Goal: Check status: Check status

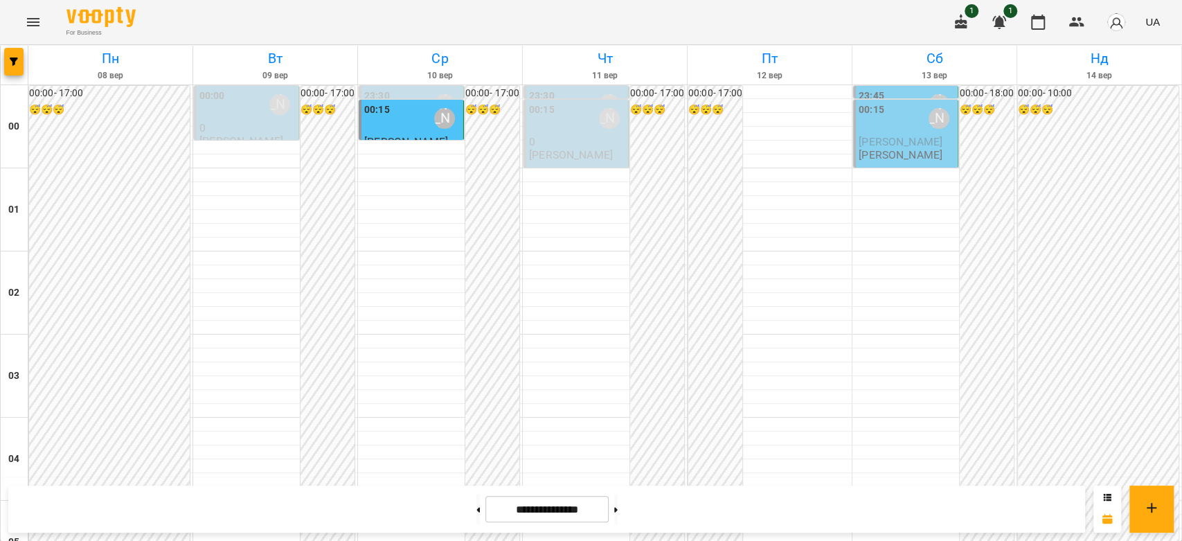
scroll to position [1601, 0]
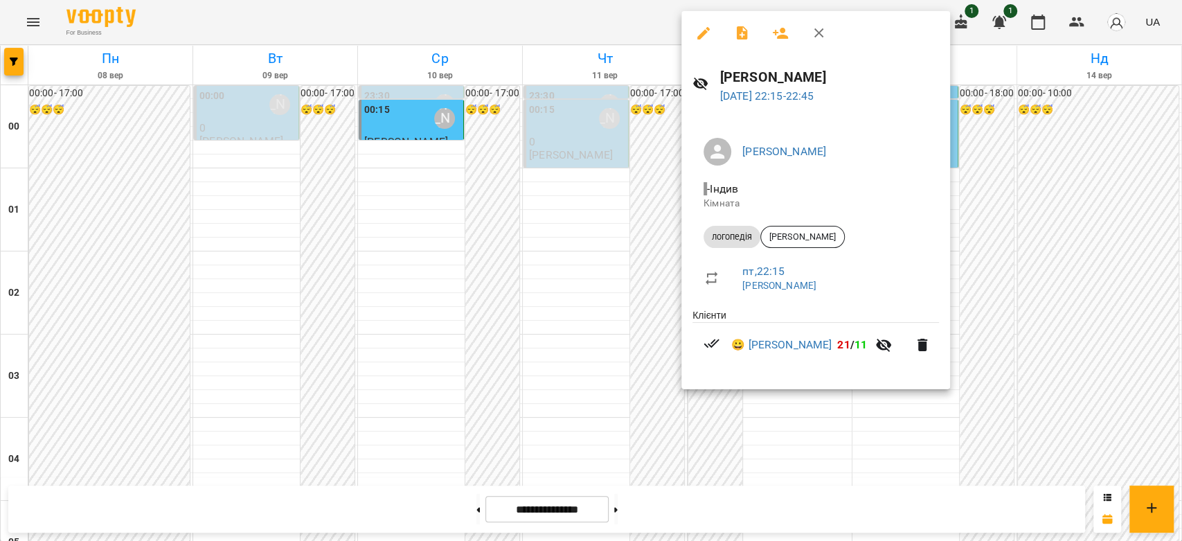
click at [244, 96] on div at bounding box center [591, 270] width 1182 height 541
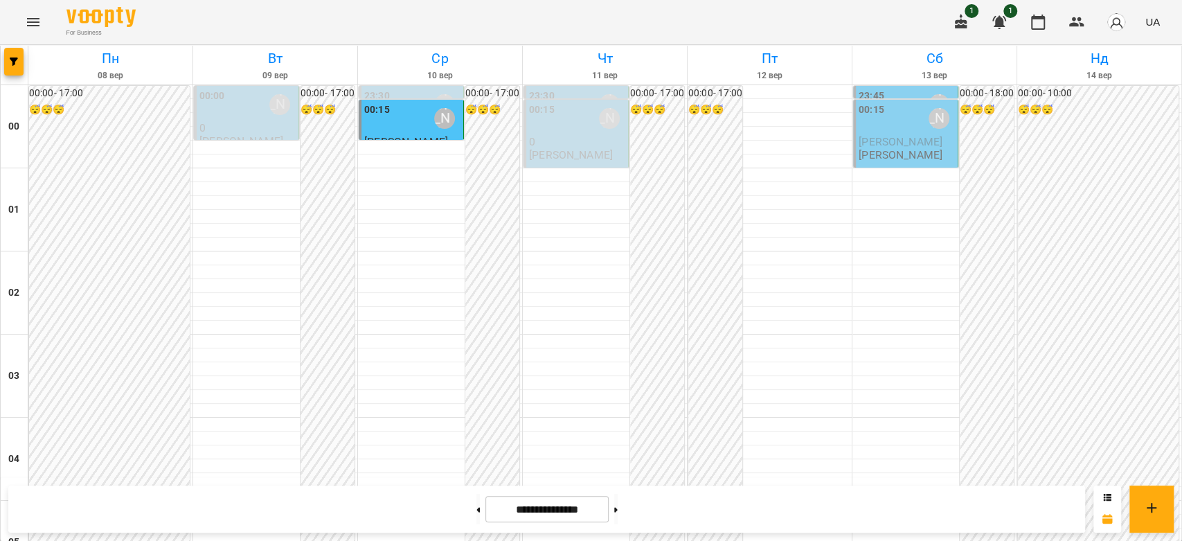
scroll to position [1601, 0]
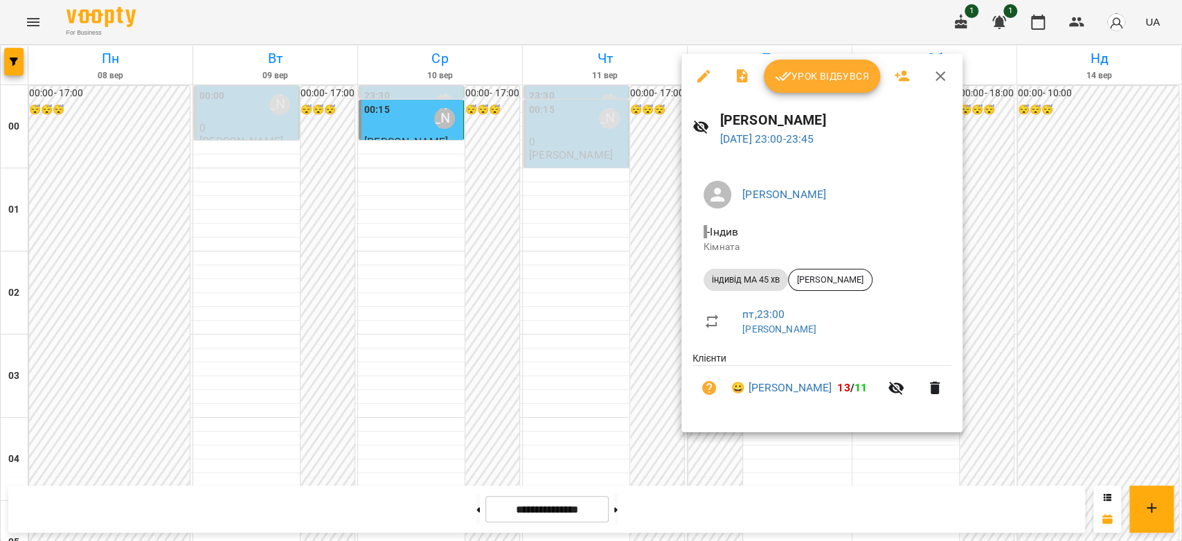
click at [573, 325] on div at bounding box center [591, 270] width 1182 height 541
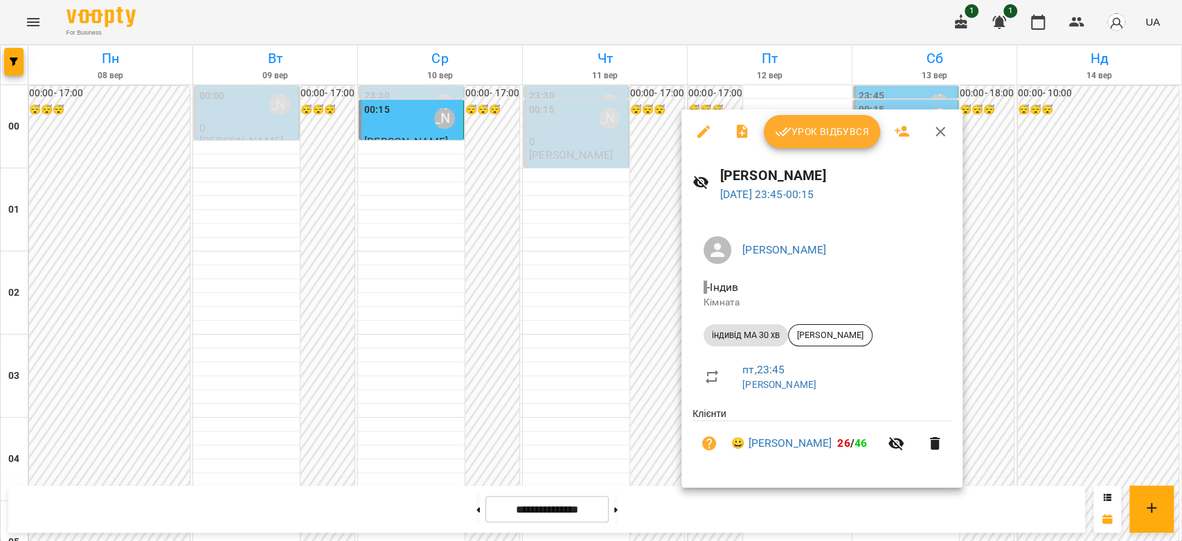
click at [582, 281] on div at bounding box center [591, 270] width 1182 height 541
